Goal: Complete application form: Complete application form

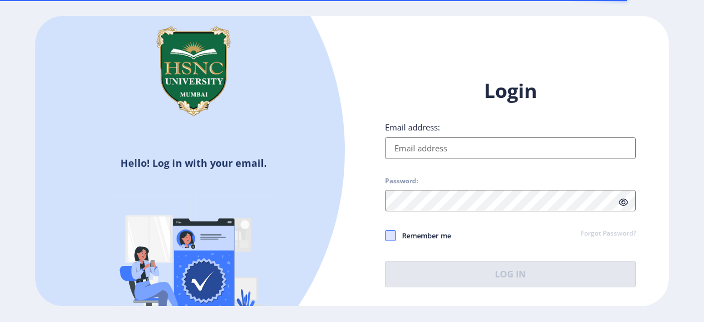
type input "[EMAIL_ADDRESS][DOMAIN_NAME]"
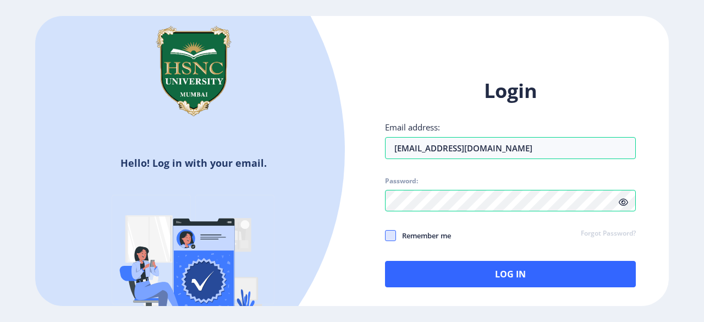
click at [391, 236] on span at bounding box center [390, 235] width 11 height 11
click at [385, 236] on input "Remember me" at bounding box center [385, 235] width 1 height 1
checkbox input "true"
click at [623, 202] on icon at bounding box center [622, 202] width 9 height 8
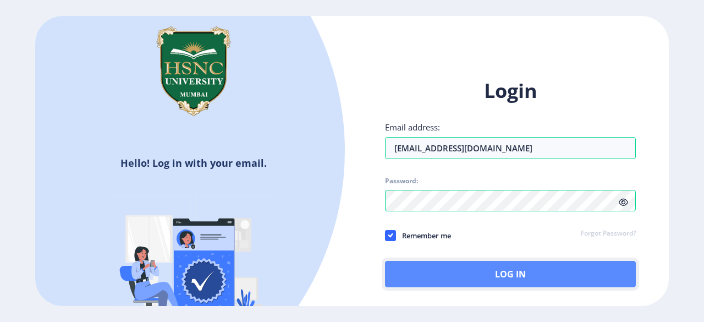
click at [547, 268] on button "Log In" at bounding box center [510, 274] width 251 height 26
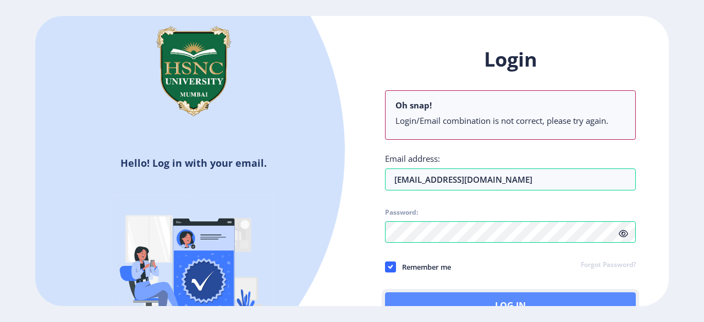
click at [615, 298] on button "Log In" at bounding box center [510, 305] width 251 height 26
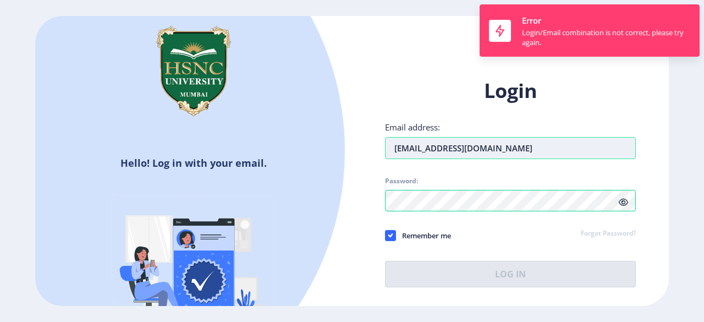
click at [601, 157] on input "[EMAIL_ADDRESS][DOMAIN_NAME]" at bounding box center [510, 148] width 251 height 22
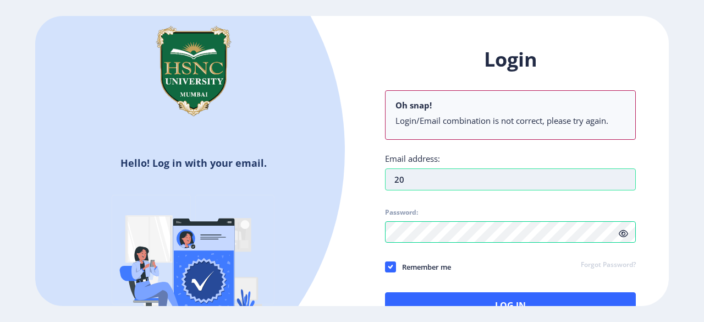
type input "2"
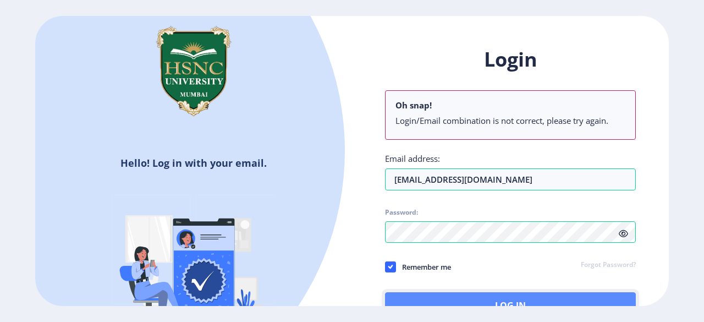
click at [604, 297] on button "Log In" at bounding box center [510, 305] width 251 height 26
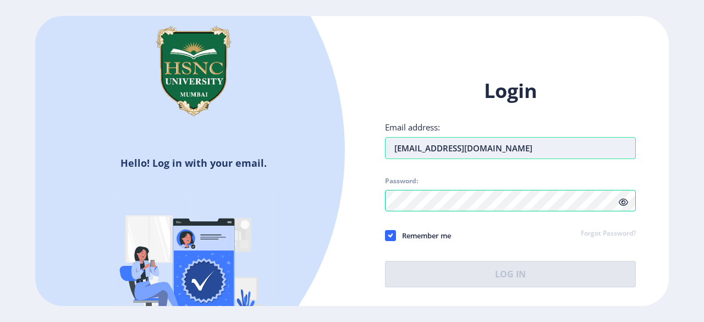
click at [455, 148] on input "[EMAIL_ADDRESS][DOMAIN_NAME]" at bounding box center [510, 148] width 251 height 22
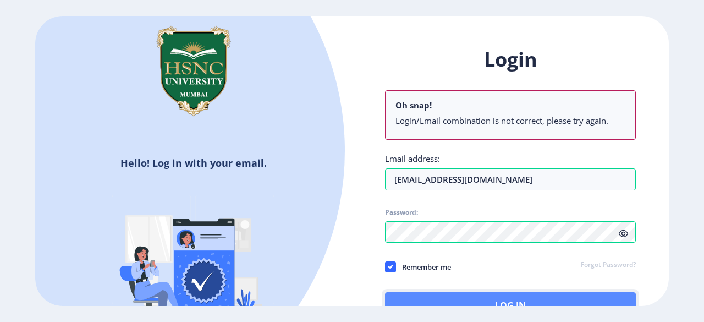
click at [476, 298] on button "Log In" at bounding box center [510, 305] width 251 height 26
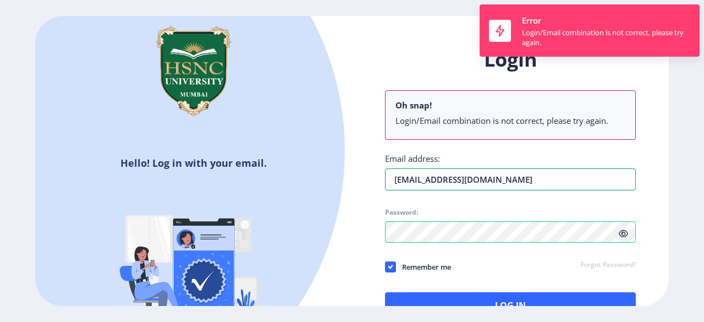
click at [462, 147] on div "Login Oh snap! Login/Email combination is not correct, please try again. Email …" at bounding box center [510, 182] width 251 height 272
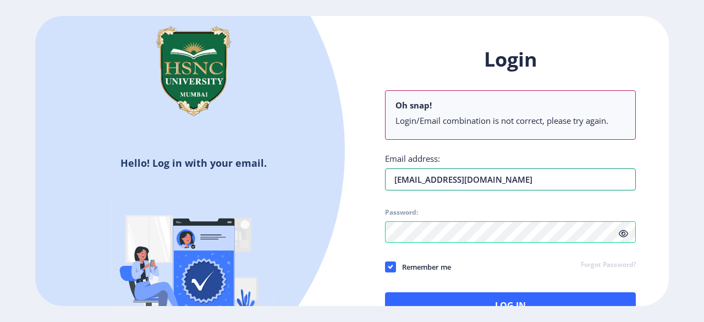
type input "[EMAIL_ADDRESS][DOMAIN_NAME]"
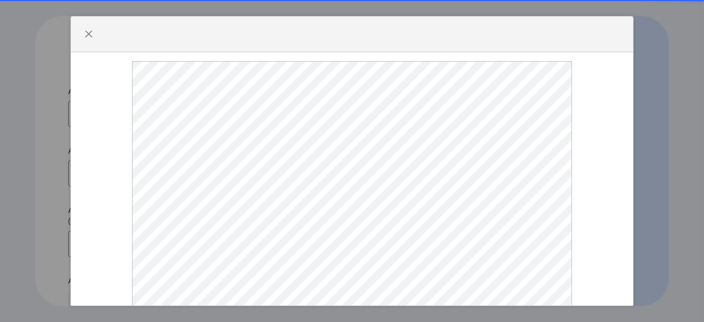
select select
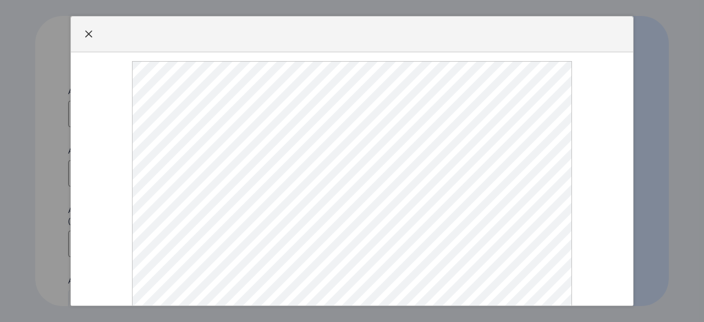
type input "[EMAIL_ADDRESS][DOMAIN_NAME]"
click at [89, 40] on button "button" at bounding box center [89, 34] width 18 height 18
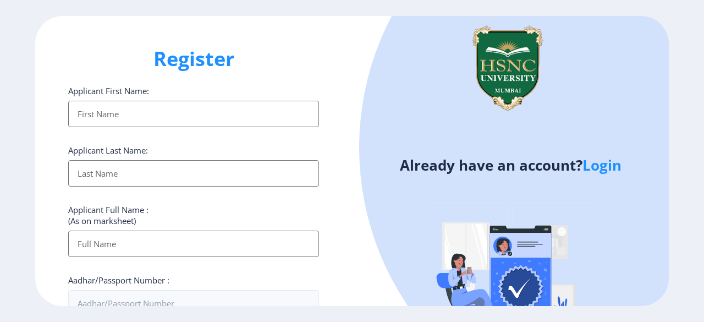
click at [159, 102] on input "Applicant First Name:" at bounding box center [193, 114] width 251 height 26
type input "Charchil"
type input "[PERSON_NAME]"
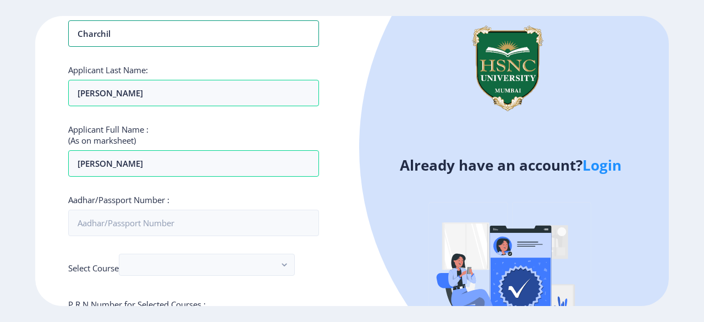
scroll to position [95, 0]
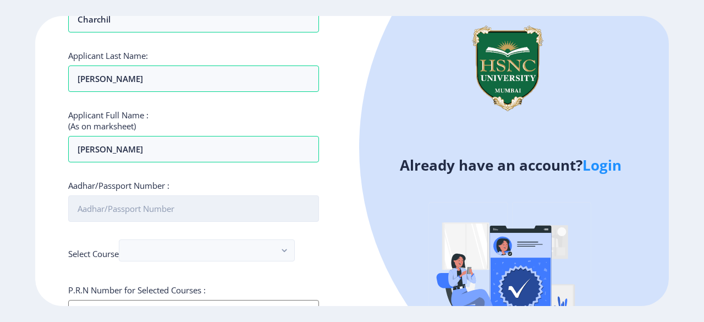
click at [179, 217] on input "Aadhar/Passport Number :" at bounding box center [193, 208] width 251 height 26
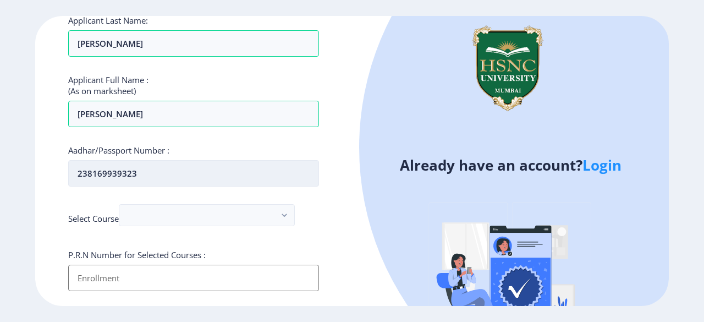
scroll to position [135, 0]
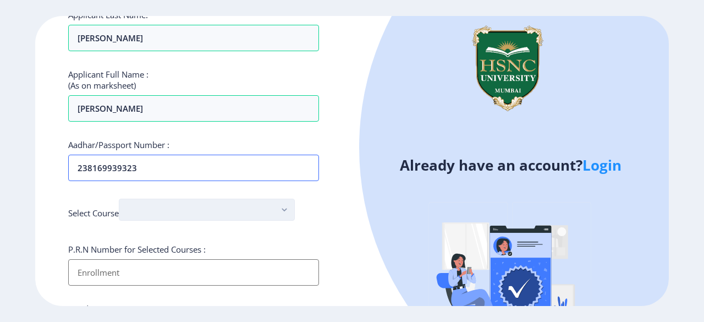
type input "238169939323"
click at [231, 204] on button "button" at bounding box center [207, 209] width 176 height 22
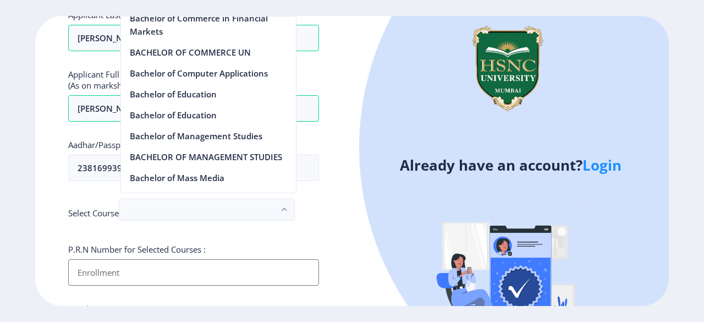
scroll to position [505, 0]
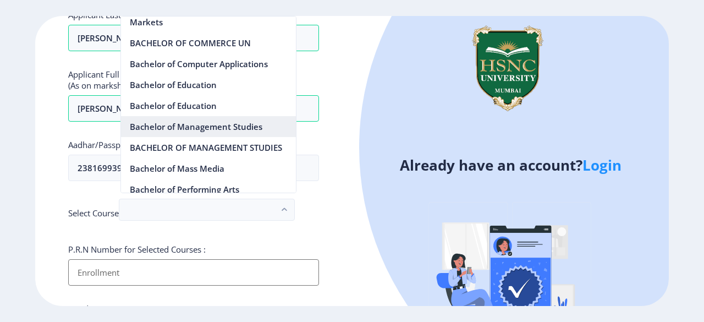
click at [248, 120] on nb-option "Bachelor of Management Studies" at bounding box center [208, 126] width 175 height 21
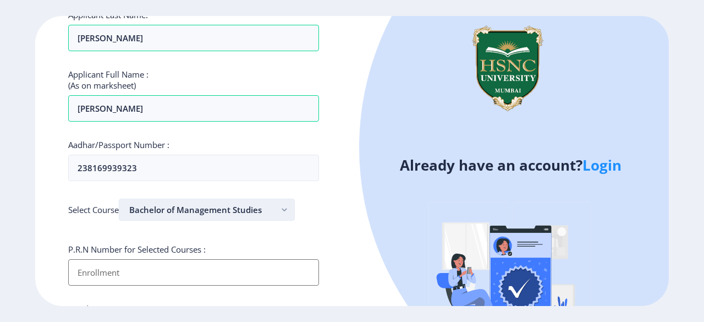
click at [240, 206] on button "Bachelor of Management Studies" at bounding box center [207, 209] width 176 height 22
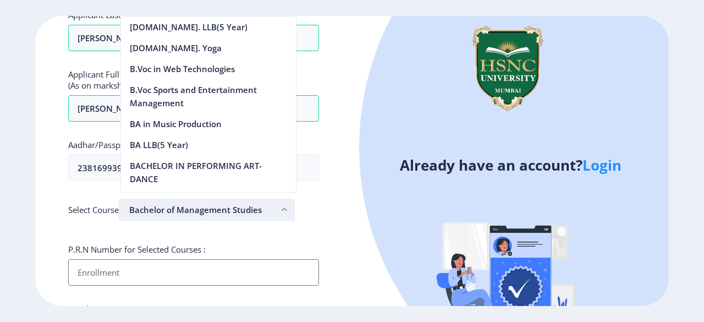
scroll to position [527, 0]
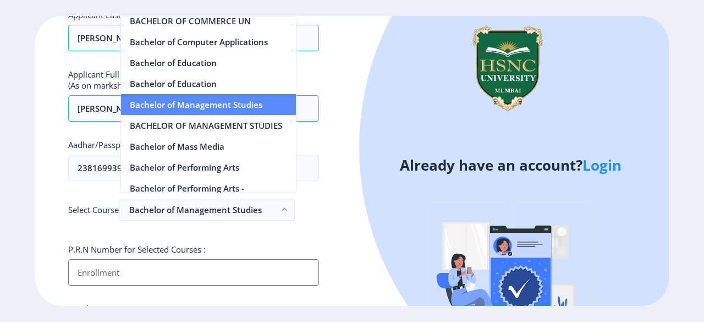
click at [275, 110] on nb-option "Bachelor of Management Studies" at bounding box center [208, 104] width 175 height 21
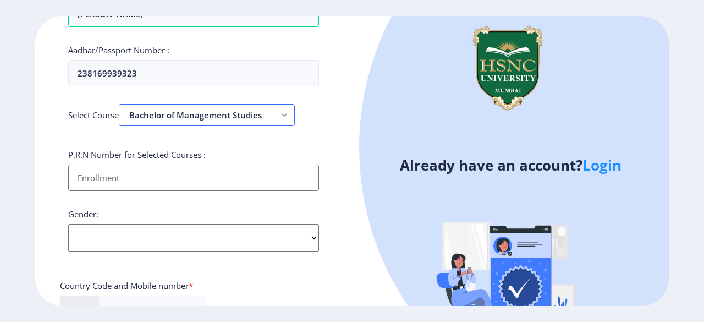
scroll to position [245, 0]
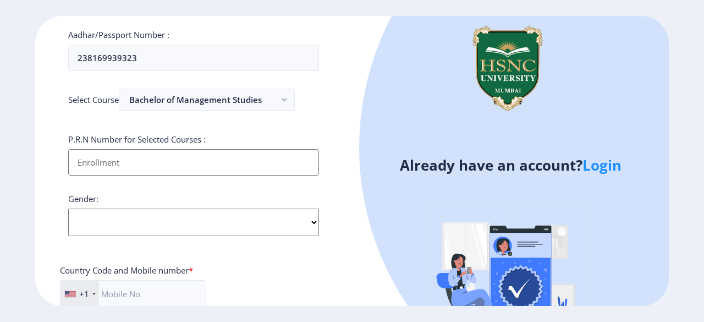
click at [215, 153] on input "Applicant First Name:" at bounding box center [193, 162] width 251 height 26
type input "8"
type input "2022230210120048"
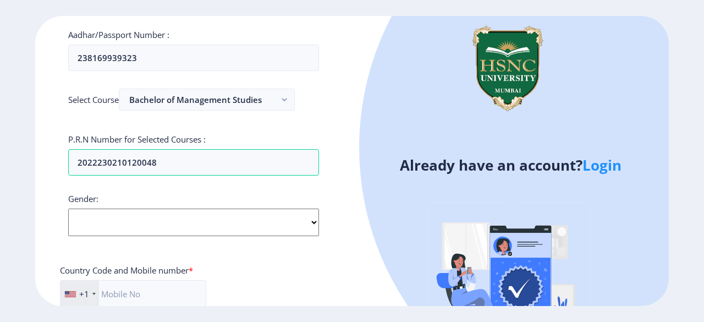
click at [200, 218] on select "Select Gender [DEMOGRAPHIC_DATA] [DEMOGRAPHIC_DATA] Other" at bounding box center [193, 221] width 251 height 27
select select "[DEMOGRAPHIC_DATA]"
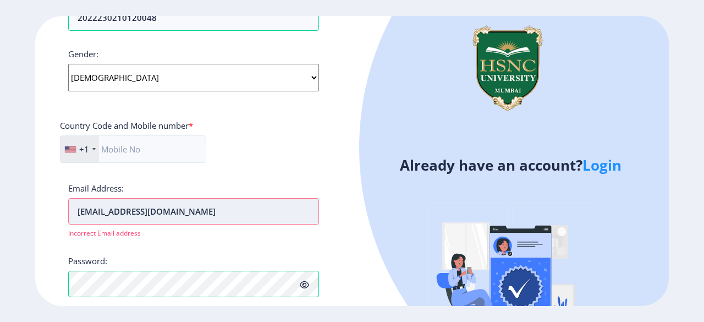
scroll to position [391, 0]
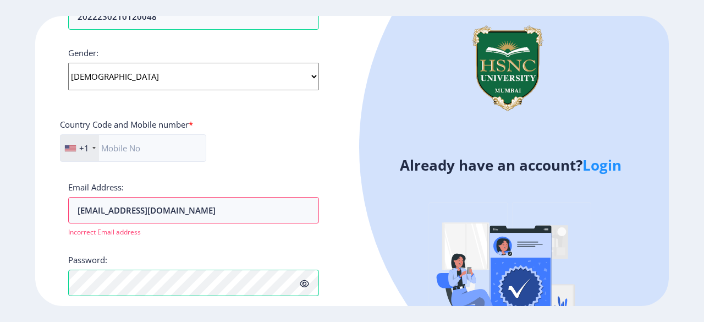
click at [84, 145] on div "+1" at bounding box center [84, 147] width 10 height 11
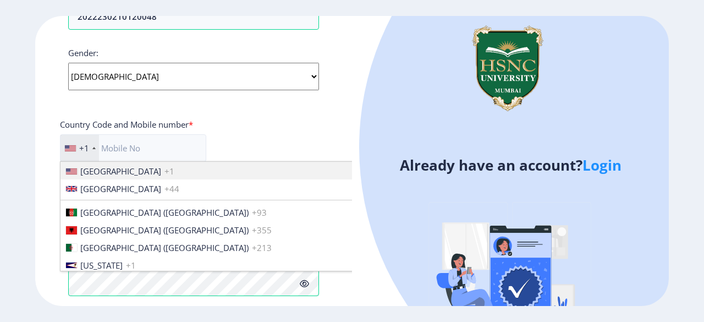
click at [84, 145] on div "+1" at bounding box center [84, 147] width 10 height 11
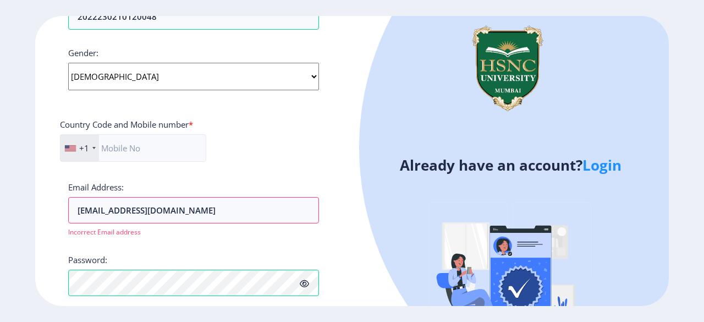
click at [84, 145] on div "+1" at bounding box center [84, 147] width 10 height 11
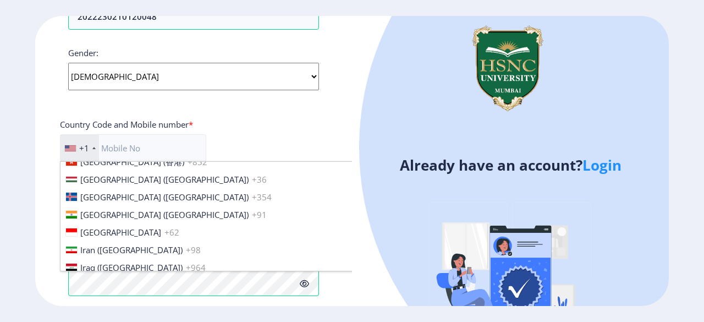
scroll to position [1695, 0]
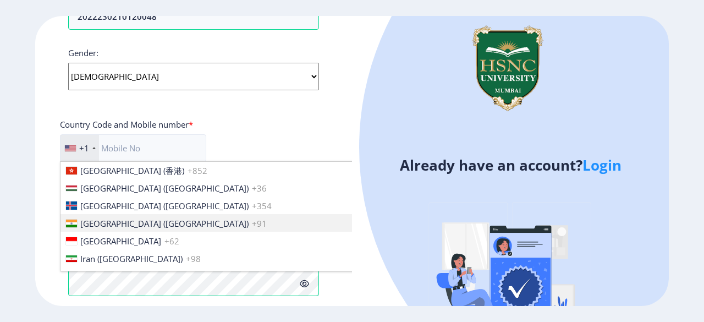
click at [151, 214] on li "[GEOGRAPHIC_DATA] ([GEOGRAPHIC_DATA]) +91" at bounding box center [234, 223] width 348 height 18
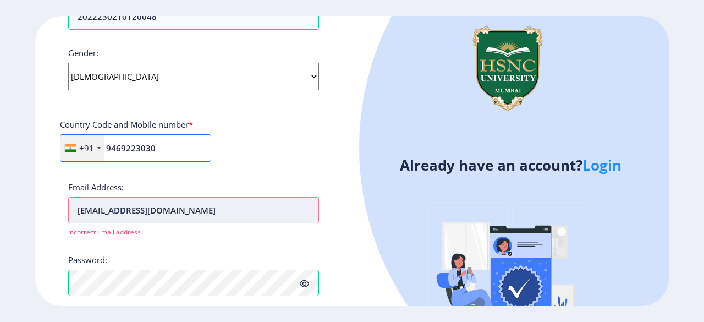
type input "9469223030"
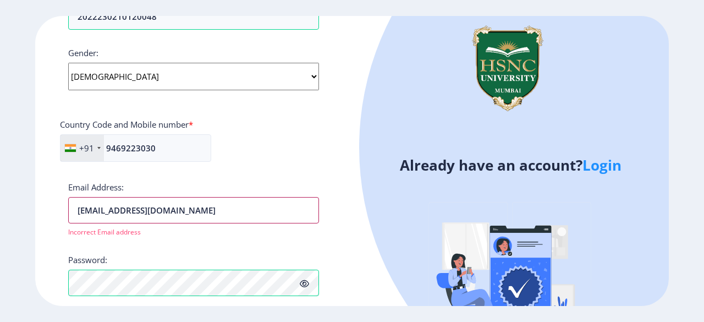
drag, startPoint x: 242, startPoint y: 203, endPoint x: 21, endPoint y: 212, distance: 221.2
click at [21, 212] on ngx-register "Register Applicant First Name: [PERSON_NAME] Applicant Last Name: [PERSON_NAME]…" at bounding box center [352, 161] width 704 height 290
type input "[EMAIL_ADDRESS][DOMAIN_NAME]"
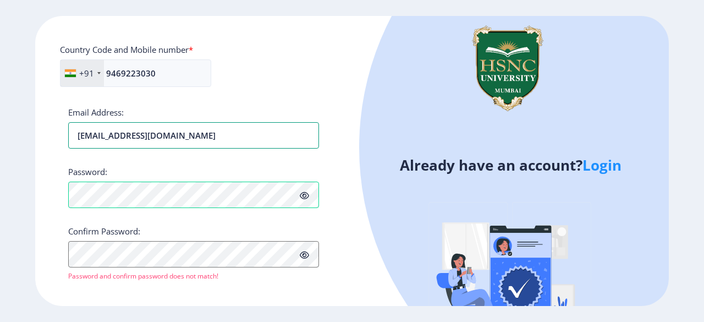
scroll to position [472, 0]
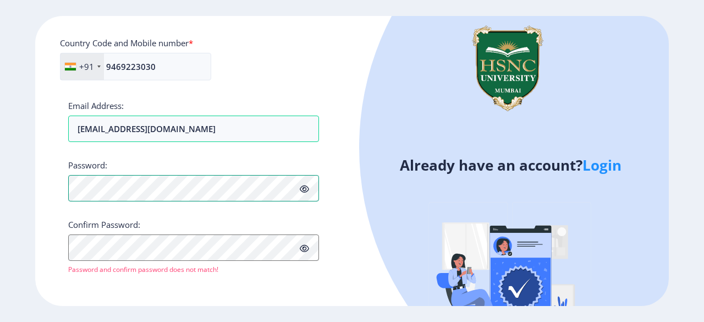
click at [300, 184] on div at bounding box center [193, 188] width 251 height 26
click at [300, 185] on icon at bounding box center [304, 189] width 9 height 8
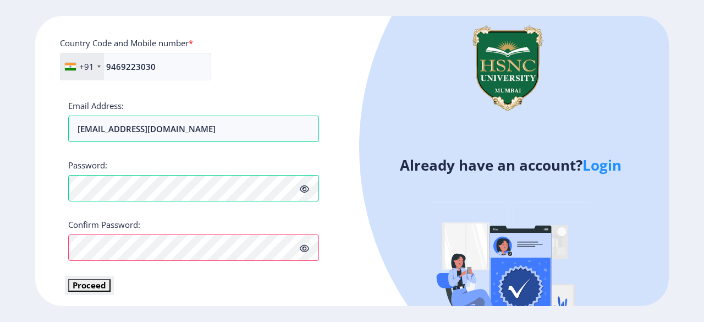
click at [98, 282] on button "Proceed" at bounding box center [89, 285] width 42 height 13
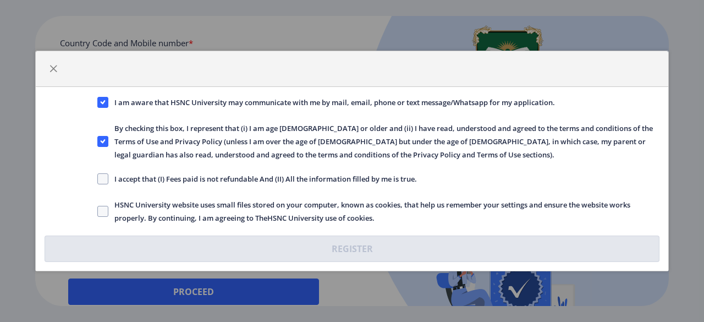
click at [146, 173] on span "I accept that (I) Fees paid is not refundable And (II) All the information fill…" at bounding box center [262, 178] width 308 height 13
click at [98, 179] on input "I accept that (I) Fees paid is not refundable And (II) All the information fill…" at bounding box center [97, 179] width 1 height 1
checkbox input "true"
click at [154, 189] on div "I am aware that HSNC University may communicate with me by mail, email, phone o…" at bounding box center [352, 179] width 632 height 184
click at [162, 213] on span "HSNC University website uses small files stored on your computer, known as cook…" at bounding box center [383, 211] width 551 height 26
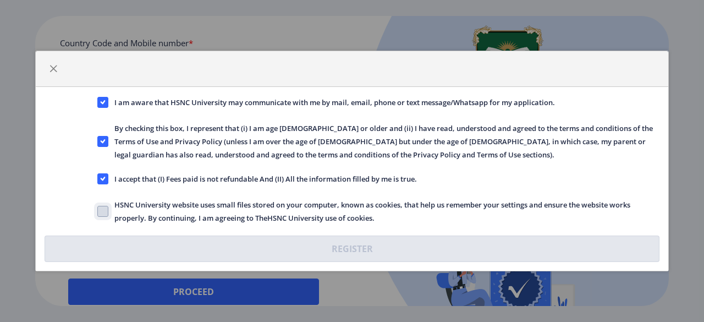
click at [98, 212] on input "HSNC University website uses small files stored on your computer, known as cook…" at bounding box center [97, 211] width 1 height 1
checkbox input "true"
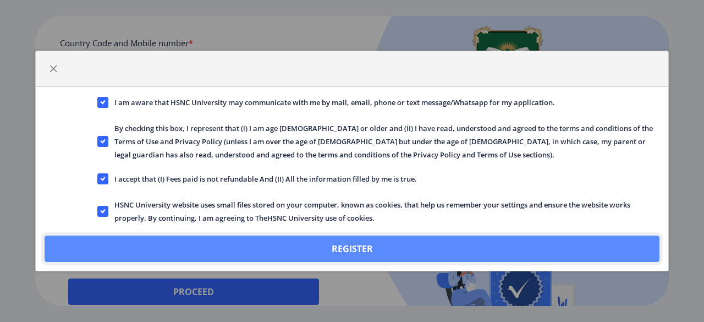
click at [194, 248] on button "Register" at bounding box center [352, 248] width 615 height 26
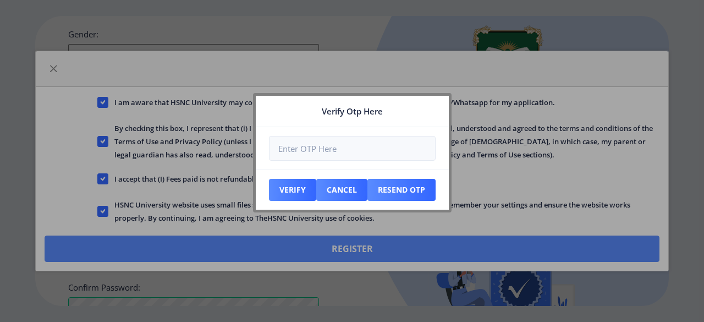
scroll to position [534, 0]
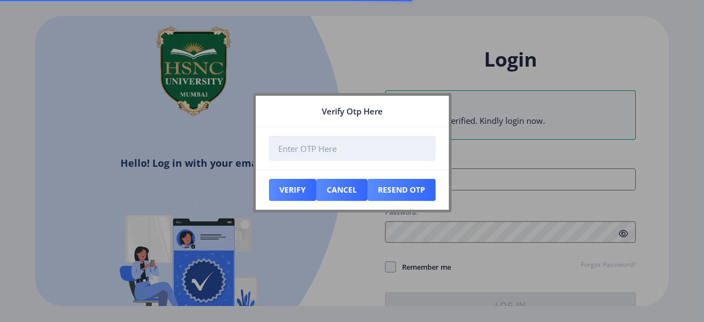
type input "[EMAIL_ADDRESS][DOMAIN_NAME]"
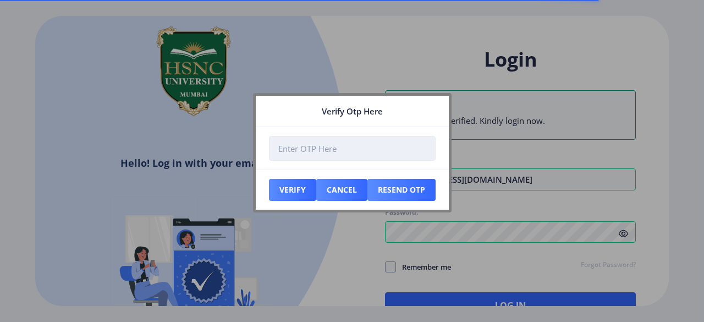
click at [380, 147] on input "number" at bounding box center [352, 148] width 167 height 25
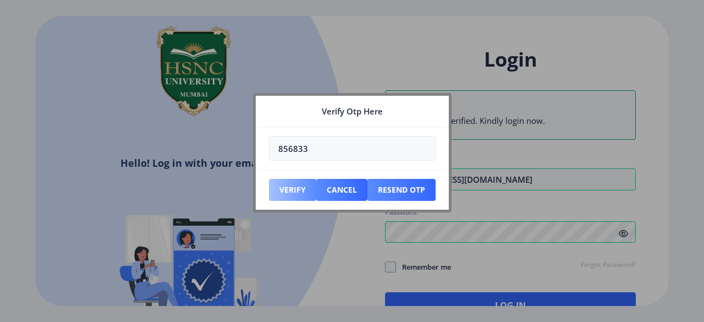
type input "856833"
click at [288, 195] on button "Verify" at bounding box center [292, 190] width 47 height 22
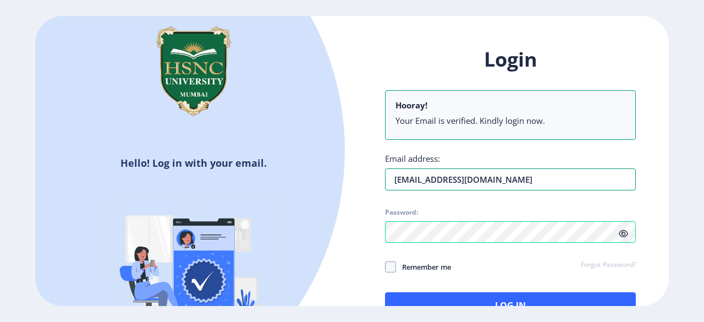
drag, startPoint x: 581, startPoint y: 183, endPoint x: 327, endPoint y: 207, distance: 255.6
click at [327, 207] on div "Hello! Log in with your email. Don't have an account? Register Login Hooray! Yo…" at bounding box center [351, 161] width 633 height 290
type input "[EMAIL_ADDRESS][DOMAIN_NAME]"
click at [322, 243] on div "Hello! Log in with your email. Don't have an account? Register Login Hooray! Yo…" at bounding box center [351, 161] width 633 height 290
click at [394, 268] on span at bounding box center [390, 266] width 11 height 11
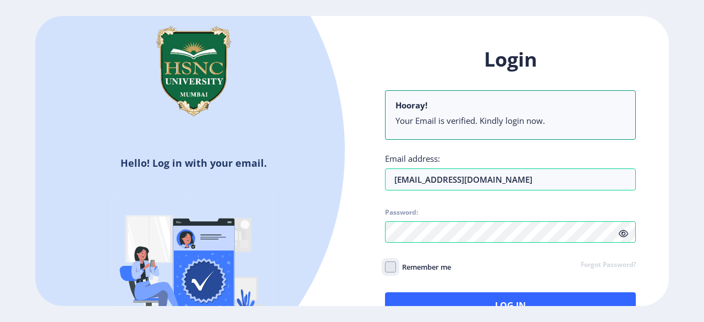
click at [385, 267] on input "Remember me" at bounding box center [385, 267] width 1 height 1
checkbox input "true"
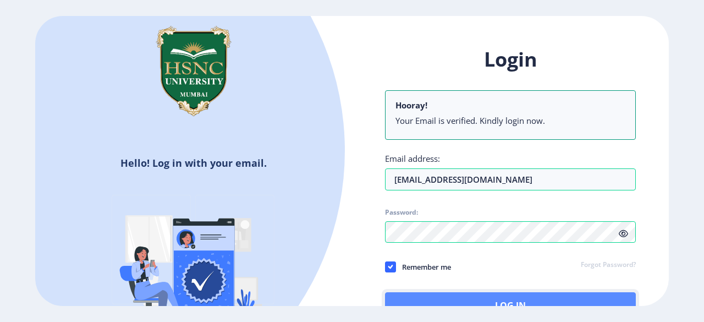
click at [454, 303] on button "Log In" at bounding box center [510, 305] width 251 height 26
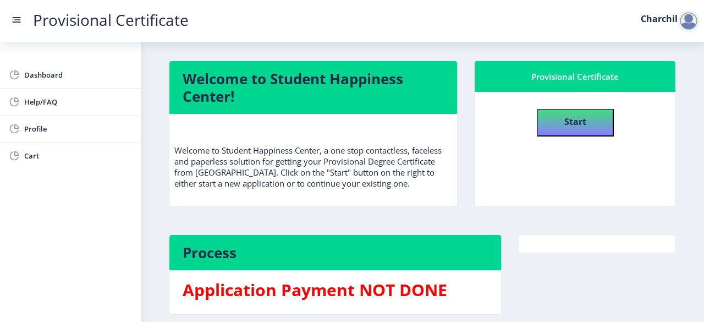
scroll to position [49, 0]
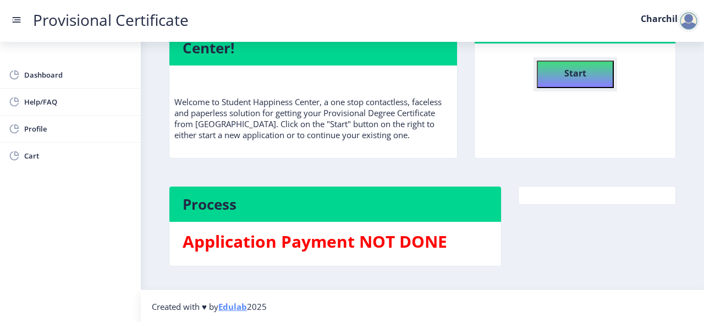
click at [568, 77] on b "Start" at bounding box center [575, 73] width 22 height 12
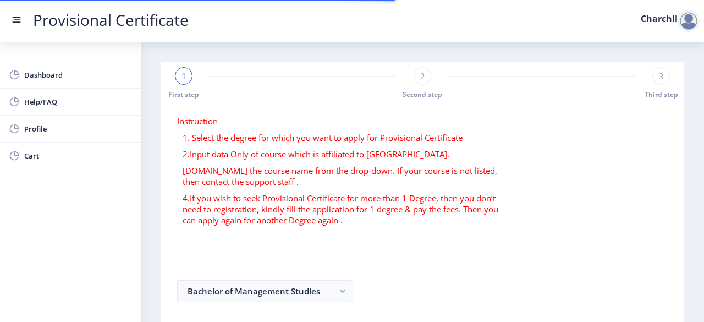
select select
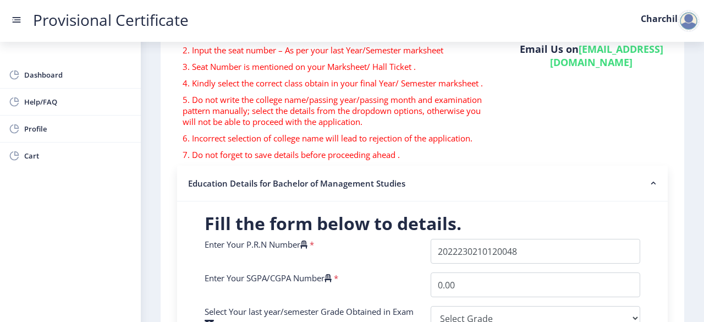
scroll to position [245, 0]
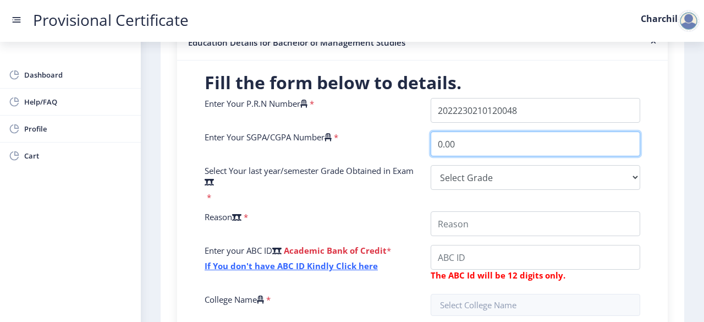
click at [527, 144] on input "0.00" at bounding box center [534, 143] width 209 height 25
type input "0"
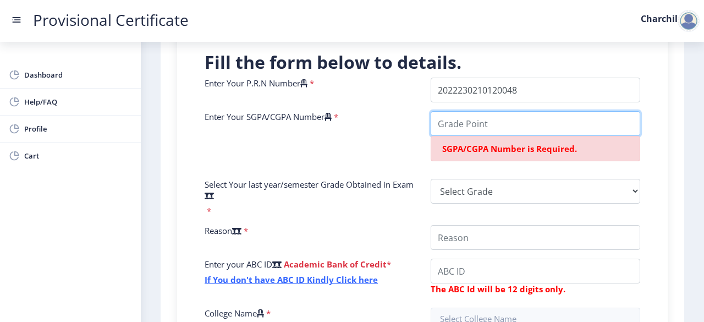
scroll to position [264, 0]
click at [363, 136] on div "Enter Your SGPA/CGPA Number *" at bounding box center [309, 141] width 226 height 59
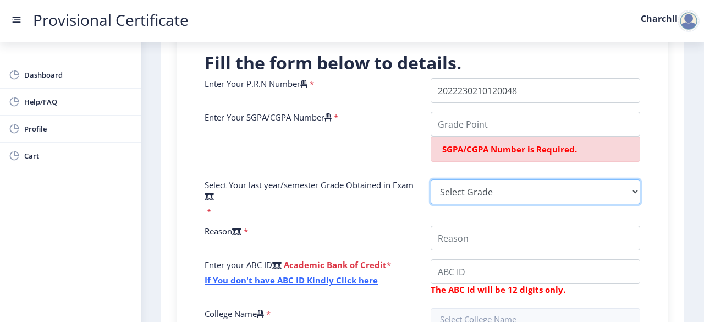
click at [454, 182] on select "Select Grade O A+ A B+ B C D F(Fail)" at bounding box center [534, 191] width 209 height 25
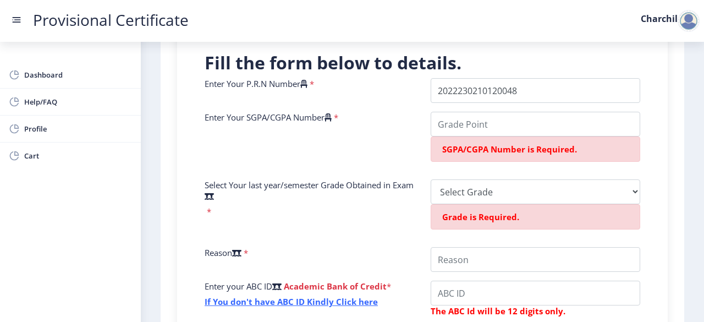
click at [330, 142] on div "Enter Your SGPA/CGPA Number *" at bounding box center [309, 141] width 226 height 59
click at [518, 116] on input "Enter Your SGPA/CGPA Number" at bounding box center [534, 124] width 209 height 25
